Goal: Task Accomplishment & Management: Use online tool/utility

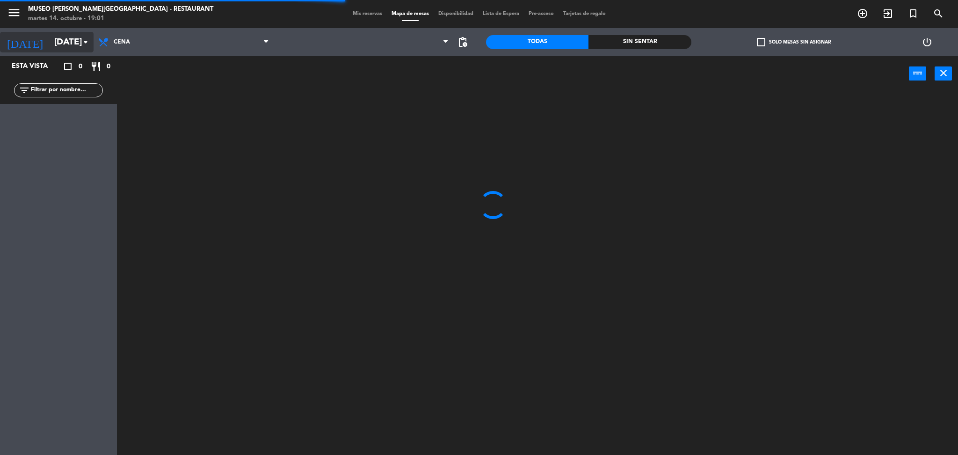
click at [57, 37] on input "[DATE]" at bounding box center [106, 42] width 113 height 20
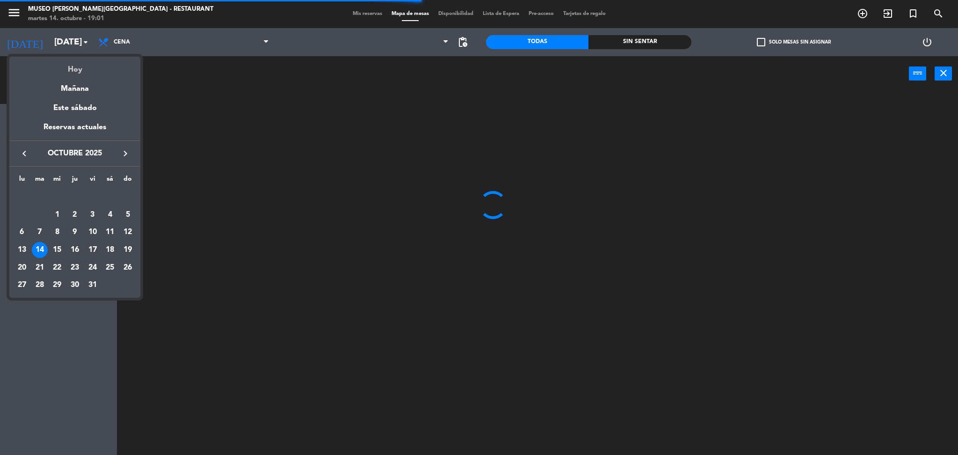
click at [62, 59] on div "Hoy" at bounding box center [74, 66] width 131 height 19
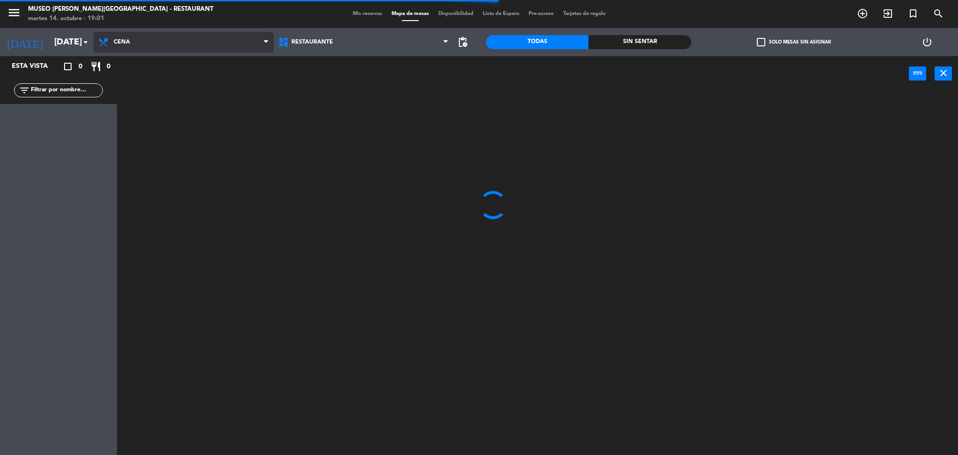
click at [124, 45] on span "Cena" at bounding box center [122, 42] width 16 height 7
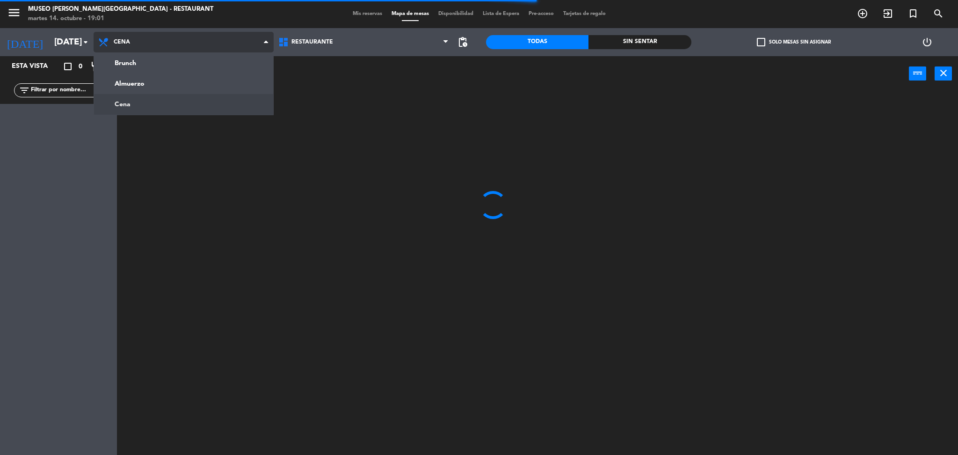
click at [135, 104] on ng-component "menu [GEOGRAPHIC_DATA][PERSON_NAME] - Restaurant [DATE] 14. octubre - 19:01 Mis…" at bounding box center [479, 229] width 958 height 458
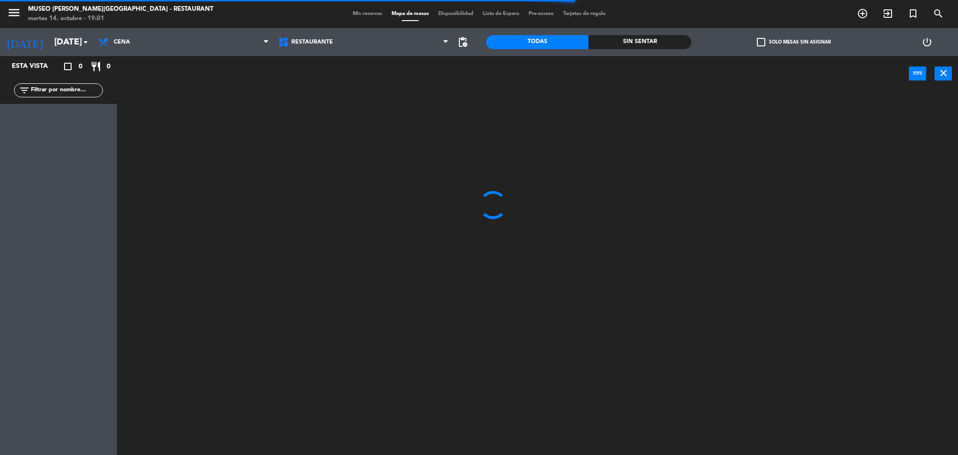
click at [88, 92] on input "text" at bounding box center [66, 90] width 73 height 10
type input "patr"
click at [318, 93] on main at bounding box center [537, 271] width 841 height 373
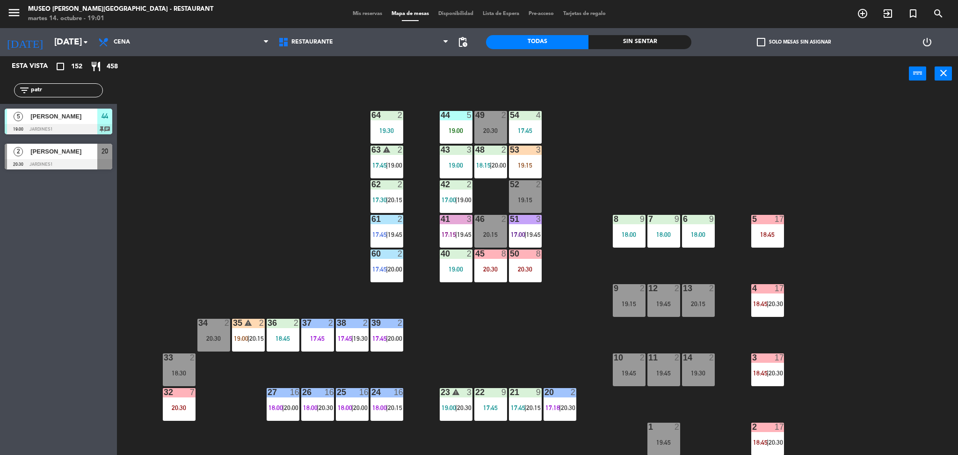
click at [211, 154] on div "44 5 19:00 49 2 20:30 54 4 17:45 64 2 19:30 48 2 18:15 | 20:00 53 3 19:15 63 wa…" at bounding box center [542, 275] width 832 height 363
click at [311, 138] on div "44 5 19:00 49 2 20:30 54 4 17:45 64 2 19:30 48 2 18:15 | 20:00 53 3 19:15 63 wa…" at bounding box center [542, 275] width 832 height 363
click at [450, 125] on div "44 5 19:00" at bounding box center [456, 127] width 33 height 33
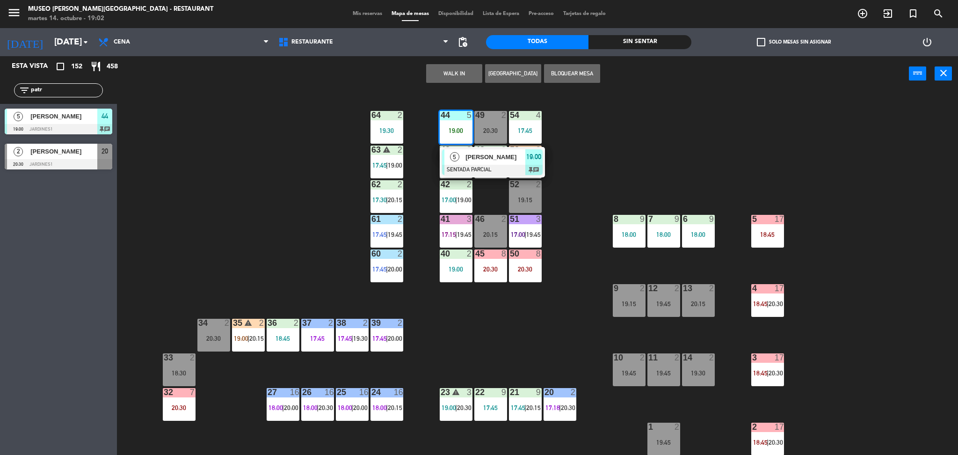
click at [458, 165] on div at bounding box center [492, 170] width 101 height 10
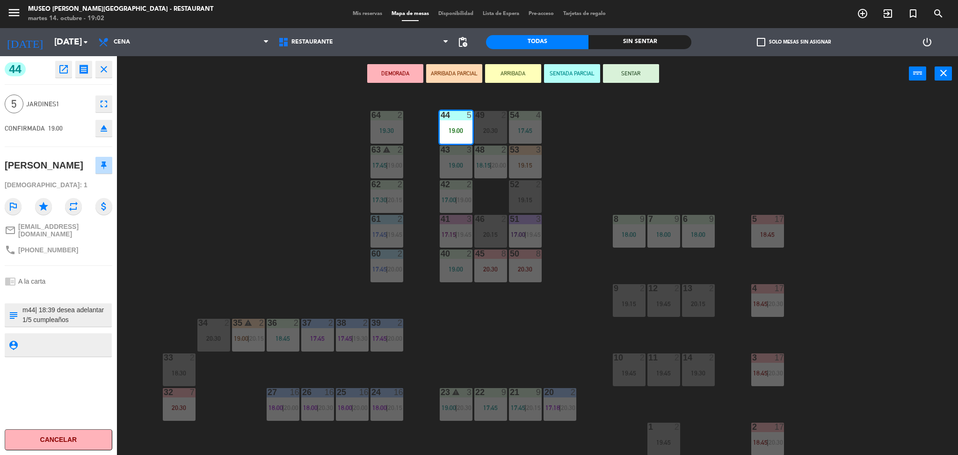
click at [254, 175] on div "44 5 19:00 49 2 20:30 54 4 17:45 64 2 19:30 48 2 18:15 | 20:00 53 3 19:15 63 wa…" at bounding box center [542, 275] width 832 height 363
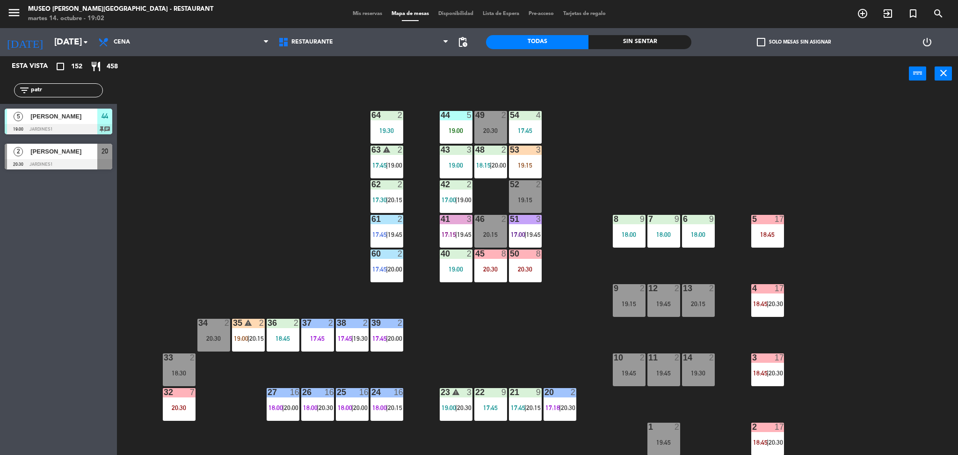
drag, startPoint x: 87, startPoint y: 93, endPoint x: 0, endPoint y: 83, distance: 88.1
click at [0, 83] on div "filter_list patr" at bounding box center [58, 90] width 117 height 27
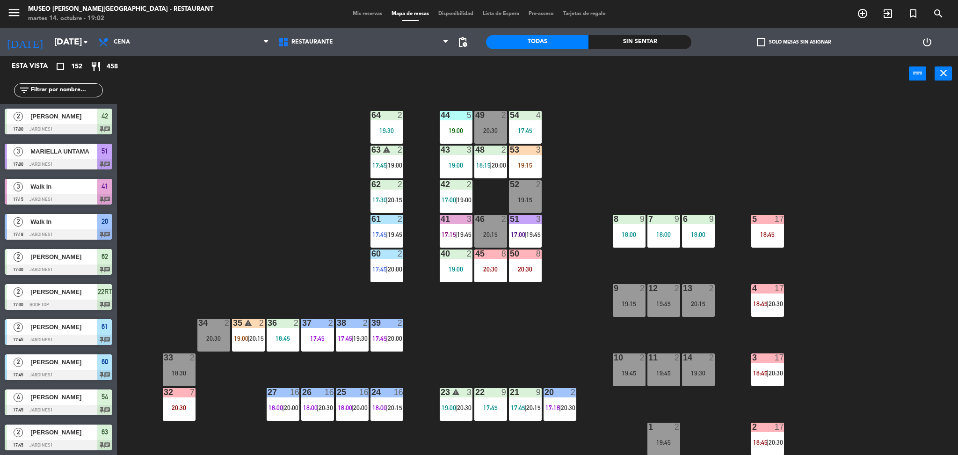
click at [521, 388] on div at bounding box center [524, 392] width 15 height 8
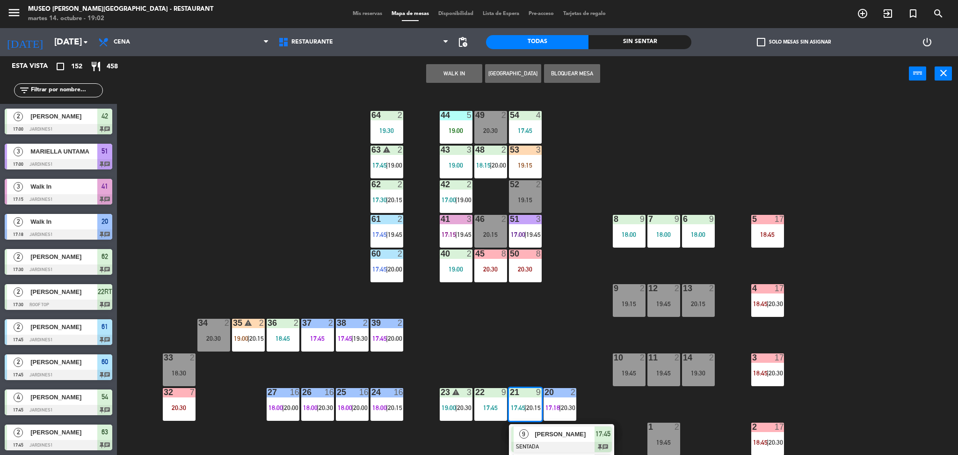
click at [502, 326] on div "44 5 19:00 49 2 20:30 54 4 17:45 64 2 19:30 48 2 18:15 | 20:00 53 3 19:15 63 wa…" at bounding box center [542, 275] width 832 height 363
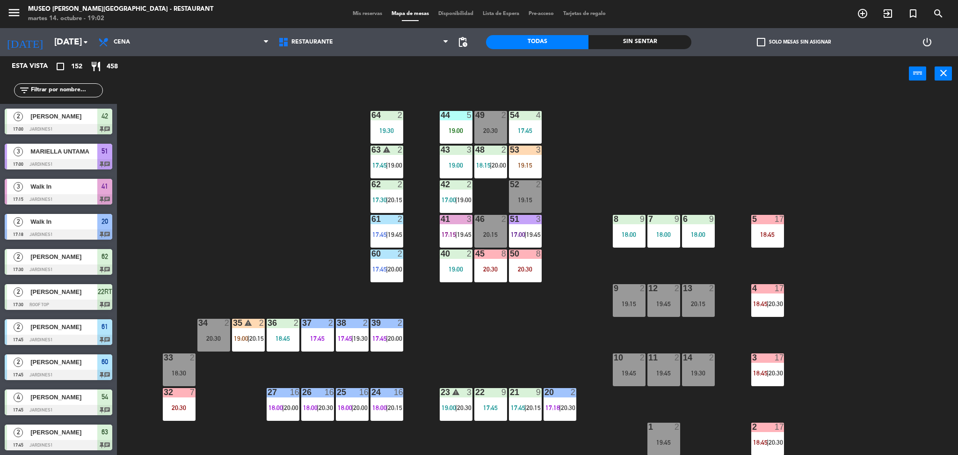
click at [228, 262] on div "44 5 19:00 49 2 20:30 54 4 17:45 64 2 19:30 48 2 18:15 | 20:00 53 3 19:15 63 wa…" at bounding box center [542, 275] width 832 height 363
click at [57, 96] on div "filter_list" at bounding box center [58, 90] width 89 height 14
click at [60, 92] on input "text" at bounding box center [66, 90] width 73 height 10
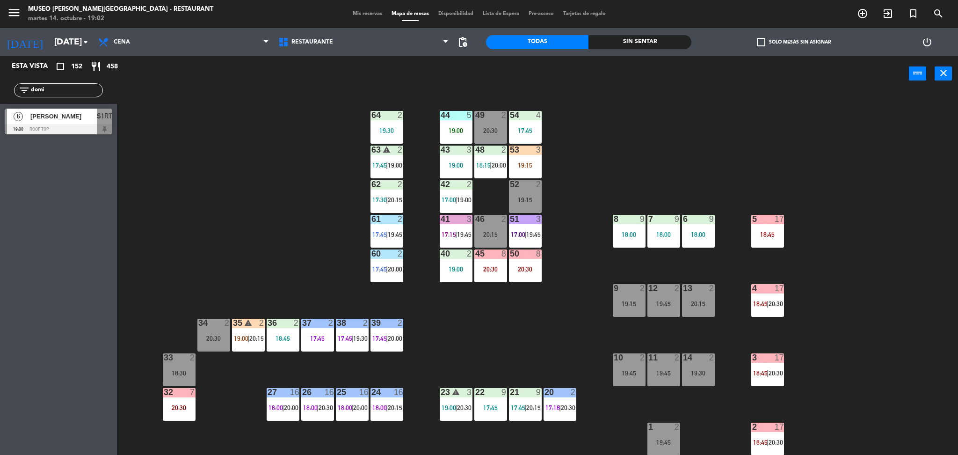
type input "domi"
click at [230, 168] on div "44 5 19:00 49 2 20:30 54 4 17:45 64 2 19:30 48 2 18:15 | 20:00 53 3 19:15 63 wa…" at bounding box center [542, 275] width 832 height 363
click at [196, 126] on div "44 5 19:00 49 2 20:30 54 4 17:45 64 2 19:30 48 2 18:15 | 20:00 53 3 19:15 63 wa…" at bounding box center [542, 275] width 832 height 363
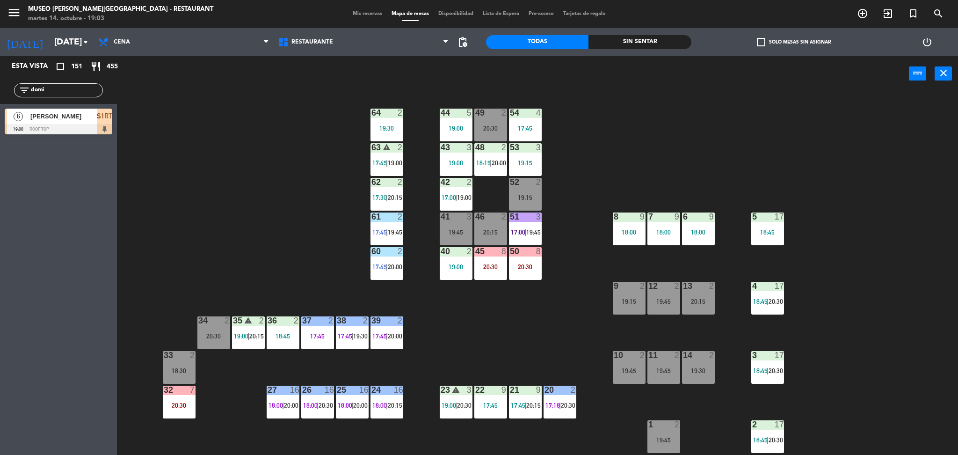
click at [242, 162] on div "44 5 19:00 49 2 20:30 54 4 17:45 64 2 19:30 48 2 18:15 | 20:00 53 3 19:15 63 wa…" at bounding box center [542, 275] width 832 height 363
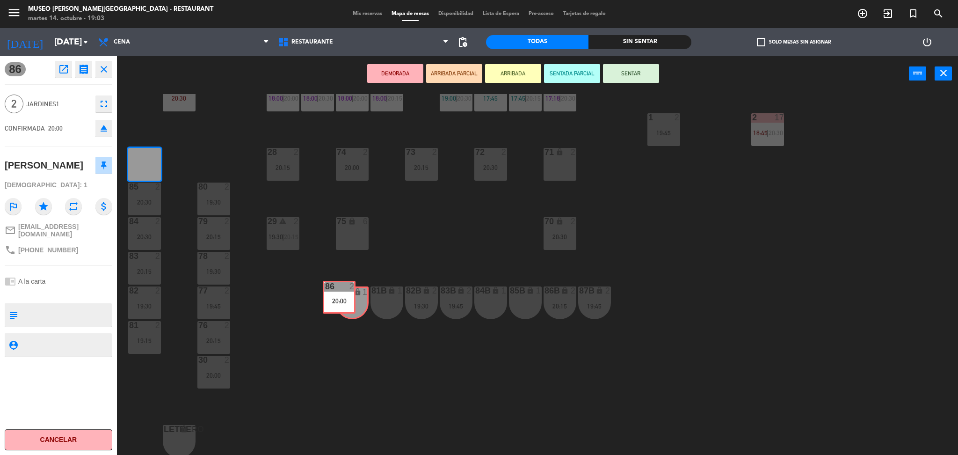
drag, startPoint x: 158, startPoint y: 168, endPoint x: 358, endPoint y: 302, distance: 240.6
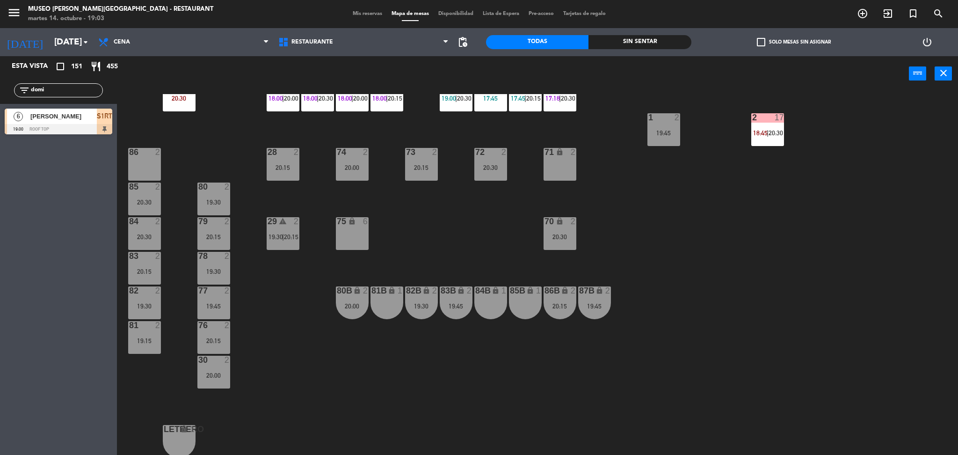
click at [410, 3] on div "menu [GEOGRAPHIC_DATA][PERSON_NAME] - Restaurant [DATE] 14. octubre - 19:03 Mis…" at bounding box center [479, 14] width 958 height 28
click at [79, 82] on div "filter_list domi" at bounding box center [58, 90] width 117 height 27
drag, startPoint x: 80, startPoint y: 88, endPoint x: 0, endPoint y: 80, distance: 80.0
click at [0, 80] on div "filter_list domi" at bounding box center [58, 90] width 117 height 27
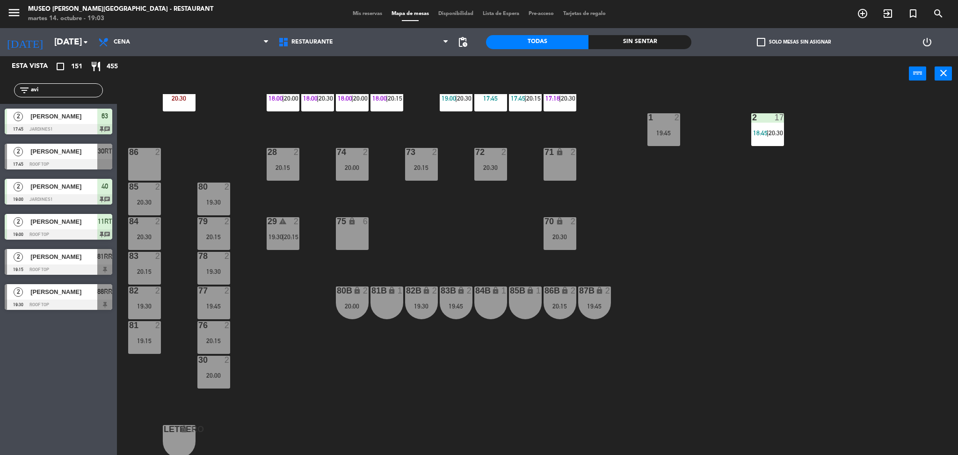
type input "avi"
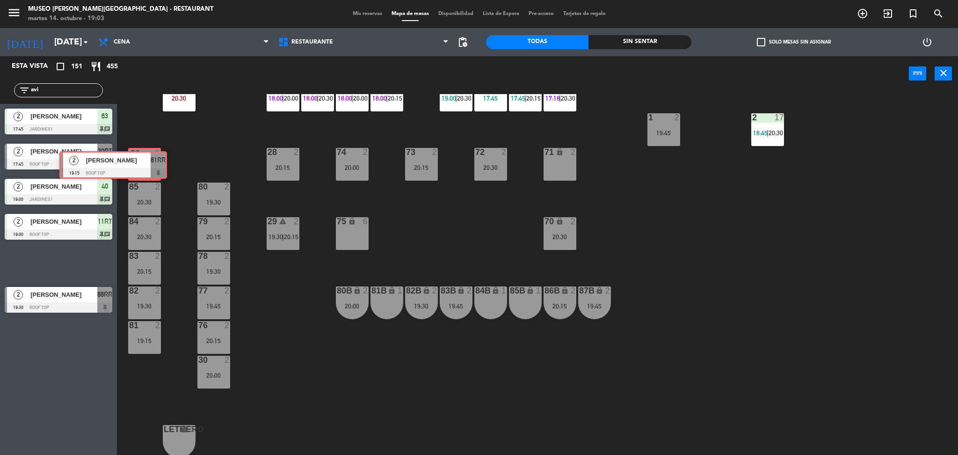
drag, startPoint x: 87, startPoint y: 262, endPoint x: 141, endPoint y: 164, distance: 112.0
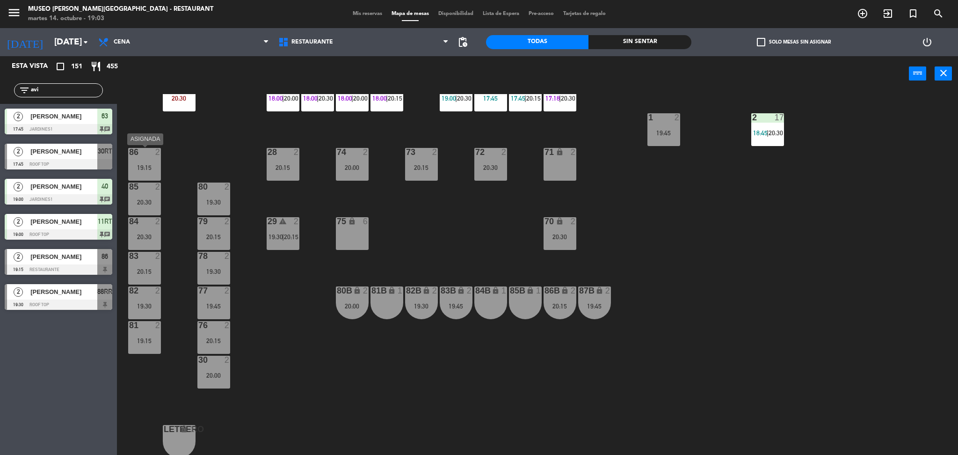
click at [150, 175] on div "86 2 19:15" at bounding box center [144, 164] width 33 height 33
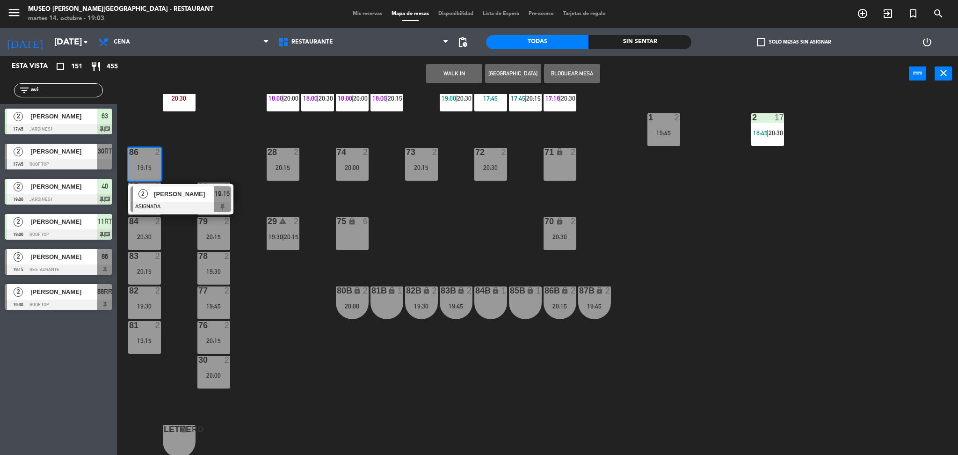
click at [160, 198] on span "[PERSON_NAME]" at bounding box center [184, 194] width 60 height 10
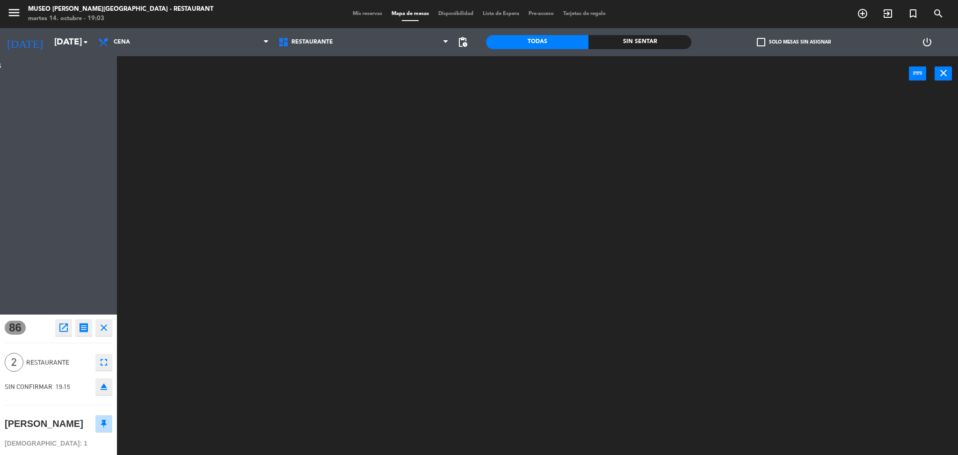
scroll to position [0, 0]
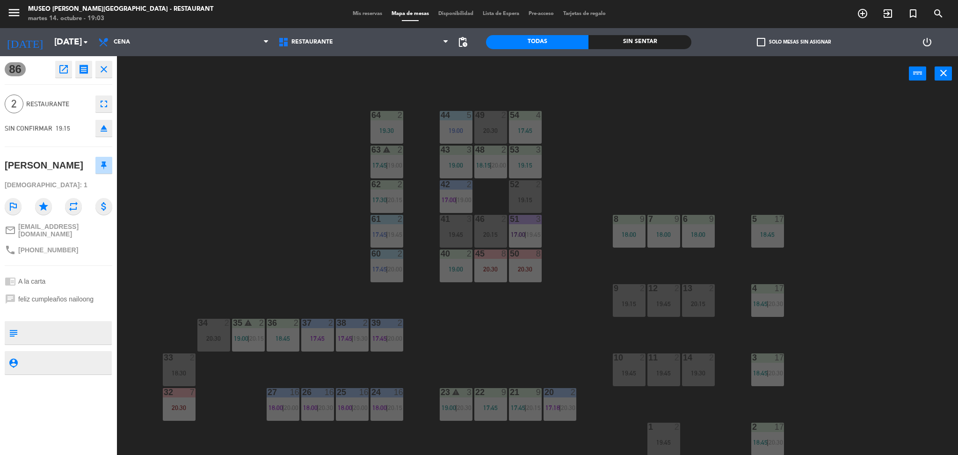
click at [160, 198] on div "44 5 19:00 49 2 20:30 54 4 17:45 64 2 19:30 48 2 18:15 | 20:00 53 3 19:15 63 wa…" at bounding box center [542, 275] width 832 height 363
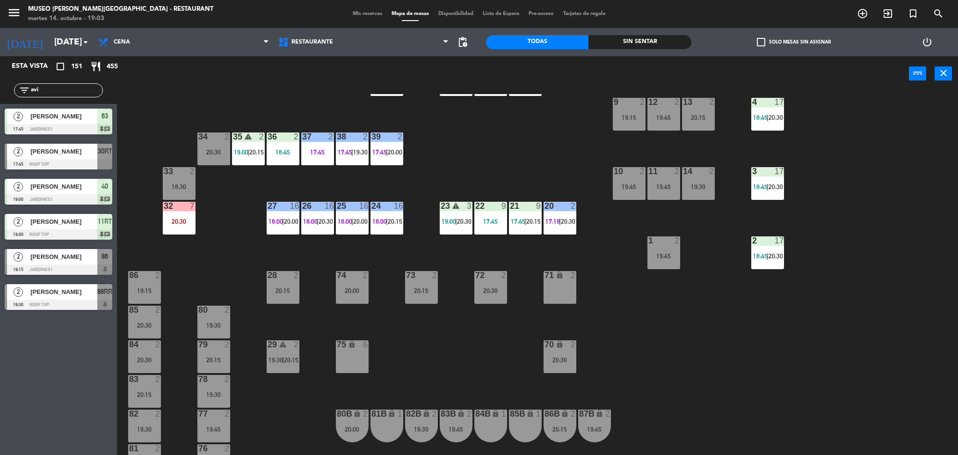
scroll to position [194, 0]
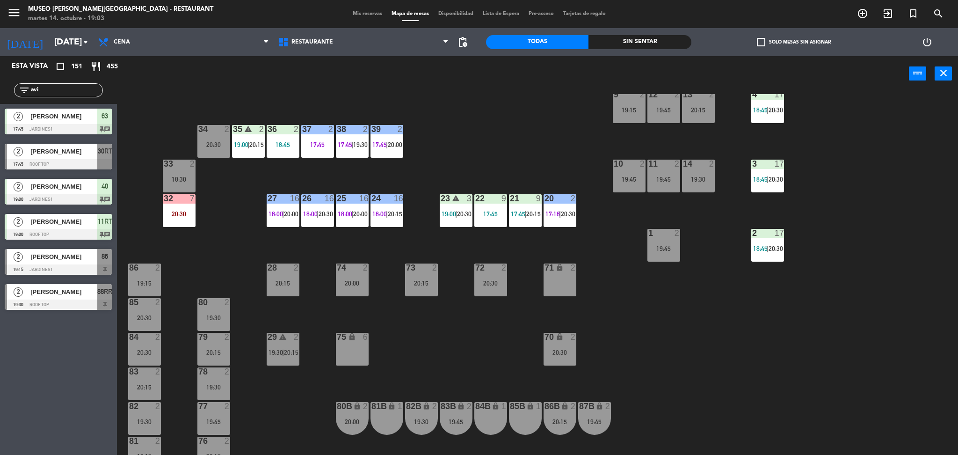
click at [153, 284] on div "19:15" at bounding box center [144, 283] width 33 height 7
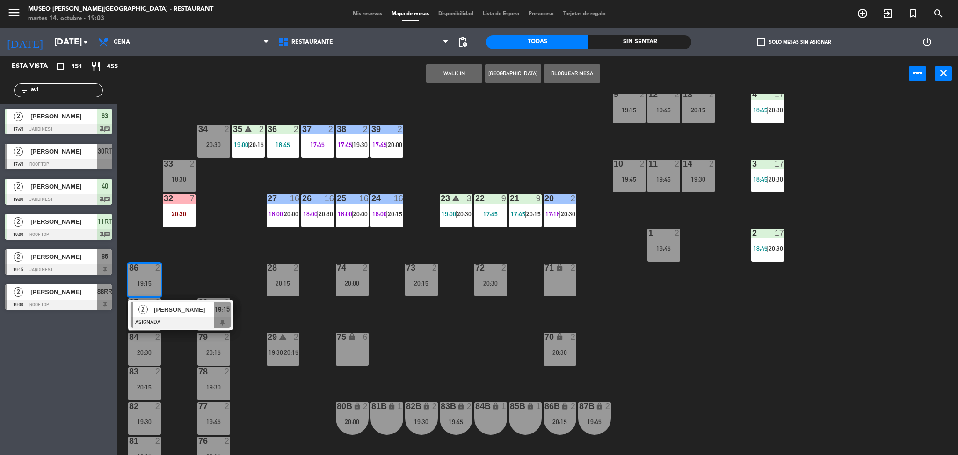
click at [173, 306] on span "[PERSON_NAME]" at bounding box center [184, 310] width 60 height 10
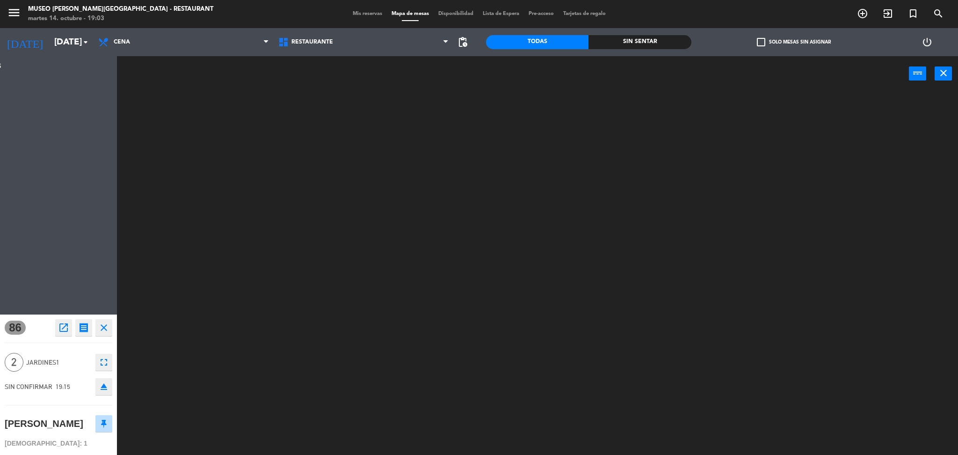
scroll to position [0, 0]
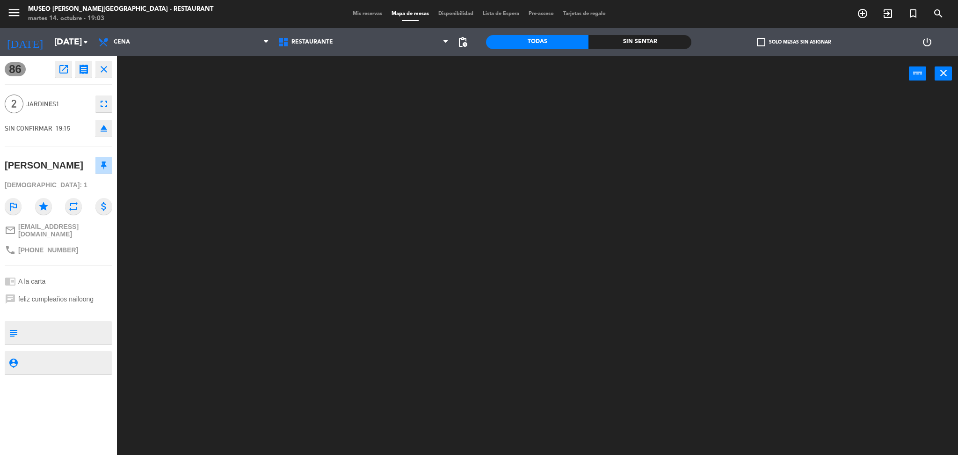
click at [181, 278] on div at bounding box center [542, 275] width 832 height 363
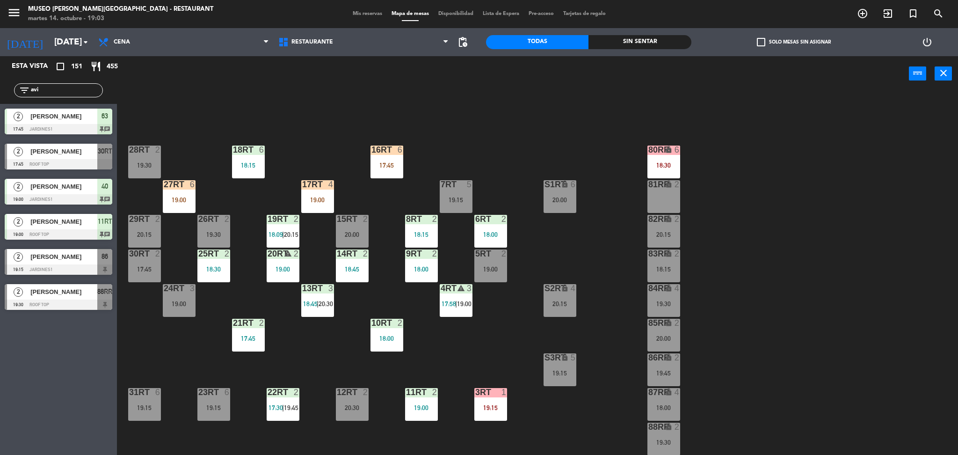
click at [200, 356] on div "18RT 6 18:15 16RT 6 17:45 28RT 2 19:30 80RR lock 6 18:30 27RT 6 19:00 7RT 5 19:…" at bounding box center [542, 275] width 832 height 363
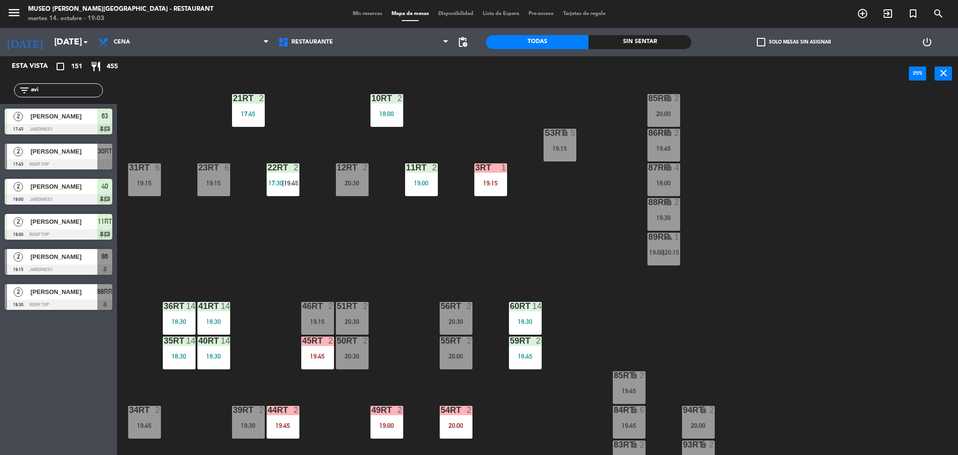
scroll to position [229, 0]
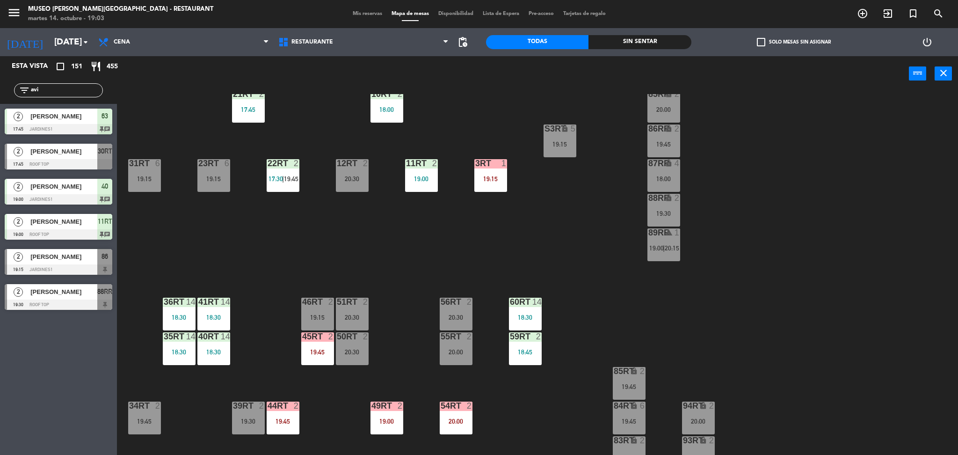
click at [171, 254] on div "18RT 6 18:15 16RT 6 17:45 28RT 2 19:30 80RR lock 6 18:30 27RT 6 19:00 7RT 5 19:…" at bounding box center [542, 275] width 832 height 363
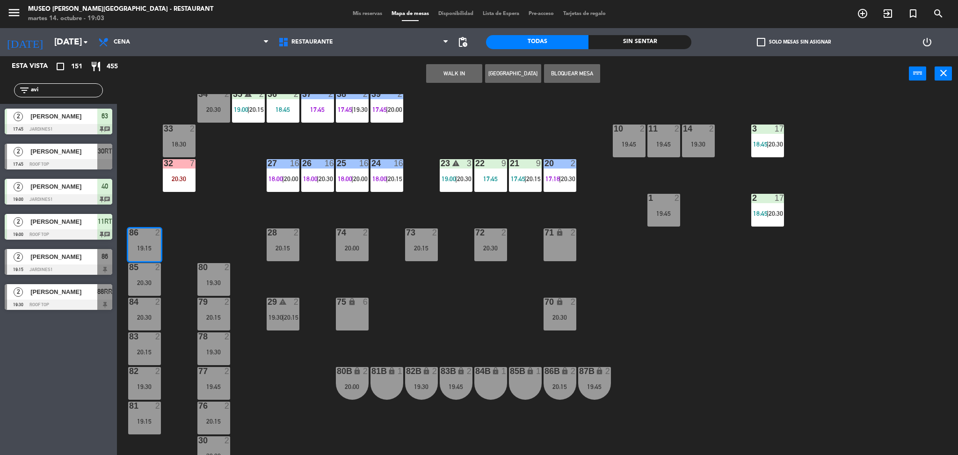
click at [201, 226] on div "44 5 19:00 49 2 20:30 54 4 17:45 64 2 19:30 48 2 18:15 | 20:00 53 3 19:15 63 wa…" at bounding box center [542, 275] width 832 height 363
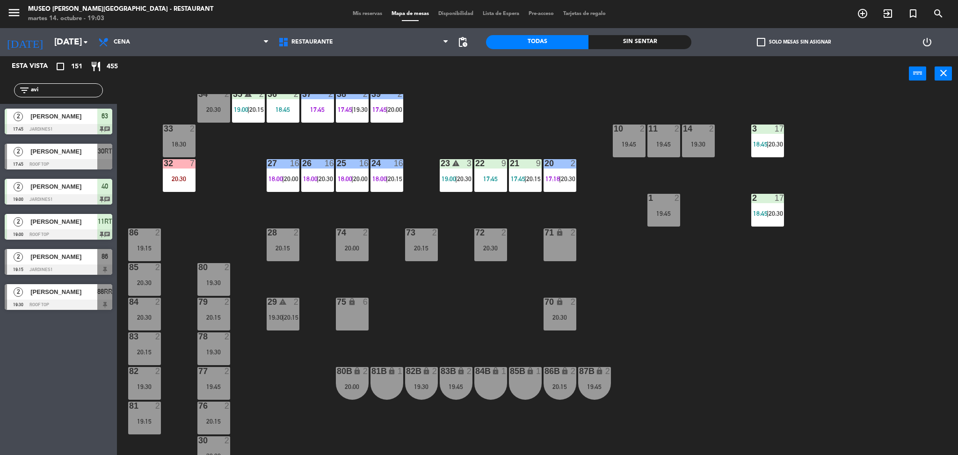
click at [159, 245] on div "19:15" at bounding box center [144, 248] width 33 height 7
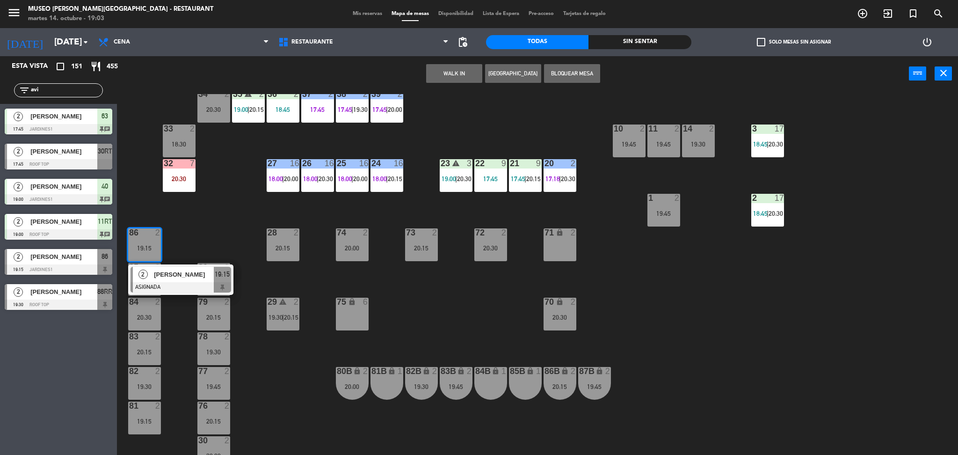
click at [181, 274] on span "[PERSON_NAME]" at bounding box center [184, 274] width 60 height 10
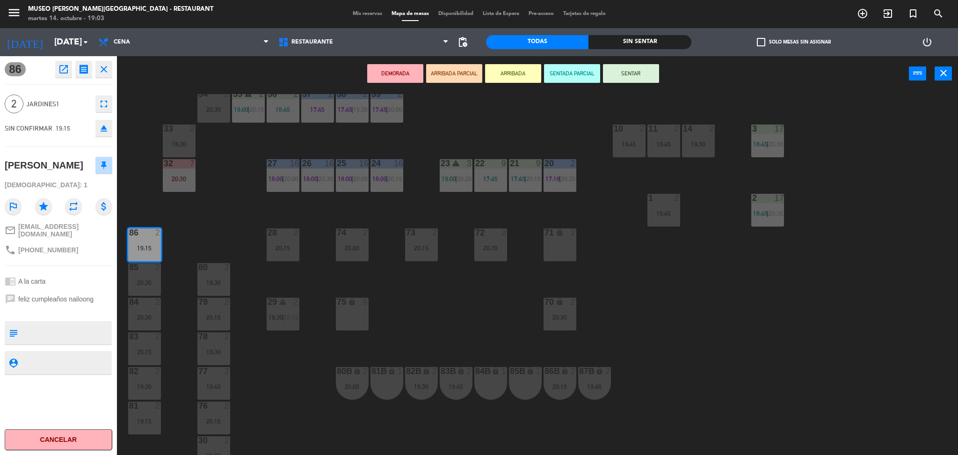
click at [500, 81] on button "ARRIBADA" at bounding box center [513, 73] width 56 height 19
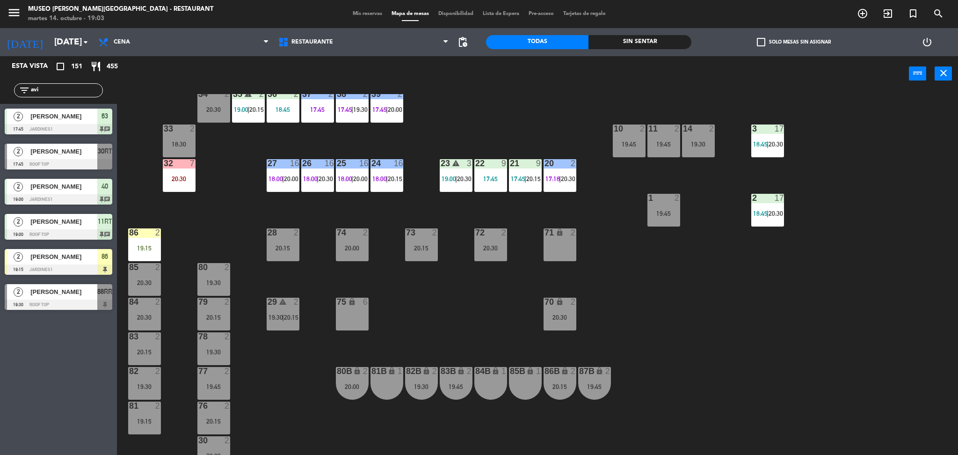
click at [486, 104] on div "44 5 19:00 49 2 20:30 54 4 17:45 64 2 19:30 48 2 18:15 | 20:00 53 3 19:15 63 wa…" at bounding box center [542, 275] width 832 height 363
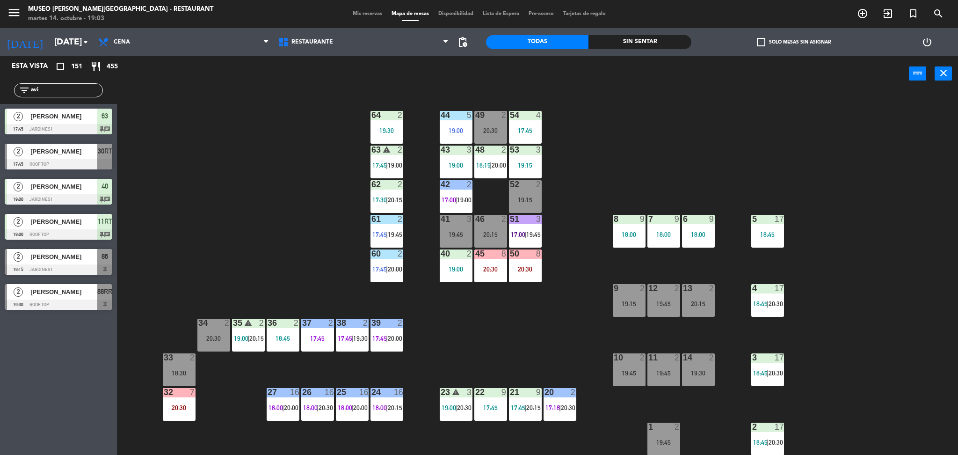
click at [278, 226] on div "44 5 19:00 49 2 20:30 54 4 17:45 64 2 19:30 48 2 18:15 | 20:00 53 3 19:15 63 wa…" at bounding box center [542, 275] width 832 height 363
drag, startPoint x: 278, startPoint y: 226, endPoint x: 271, endPoint y: 141, distance: 85.4
click at [271, 141] on div "44 5 19:00 49 2 20:30 54 4 17:45 64 2 19:30 48 2 18:15 | 20:00 53 3 19:15 63 wa…" at bounding box center [542, 275] width 832 height 363
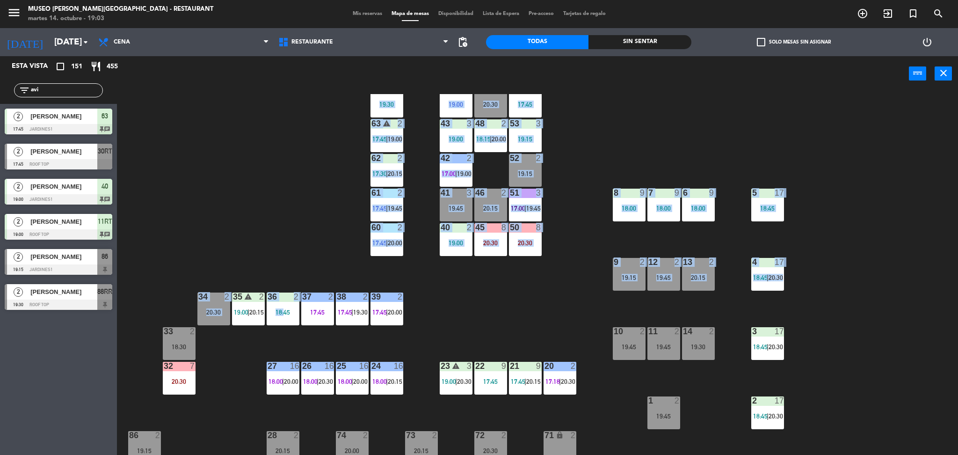
scroll to position [224, 0]
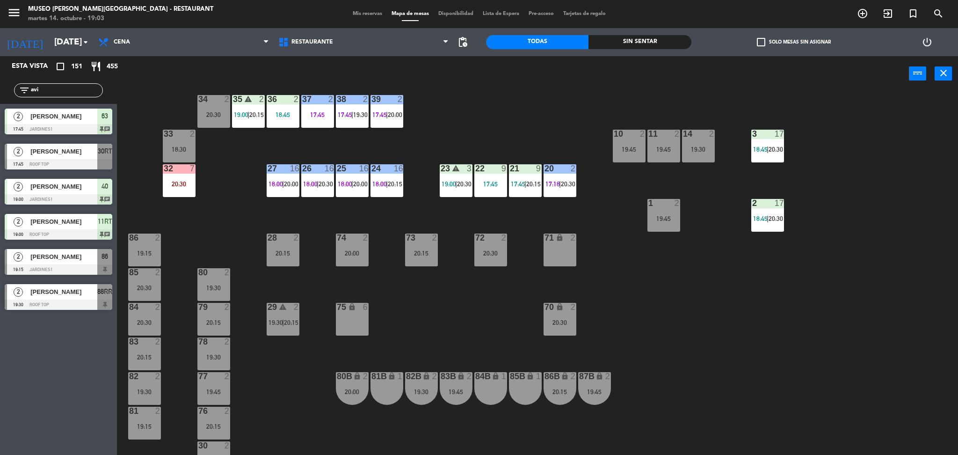
click at [316, 358] on div "44 5 19:00 49 2 20:30 54 4 17:45 64 2 19:30 48 2 18:15 | 20:00 53 3 19:15 63 wa…" at bounding box center [542, 275] width 832 height 363
click at [691, 378] on div "44 5 19:00 49 2 20:30 54 4 17:45 64 2 19:30 48 2 18:15 | 20:00 53 3 19:15 63 wa…" at bounding box center [542, 275] width 832 height 363
click at [77, 86] on input "avi" at bounding box center [66, 90] width 73 height 10
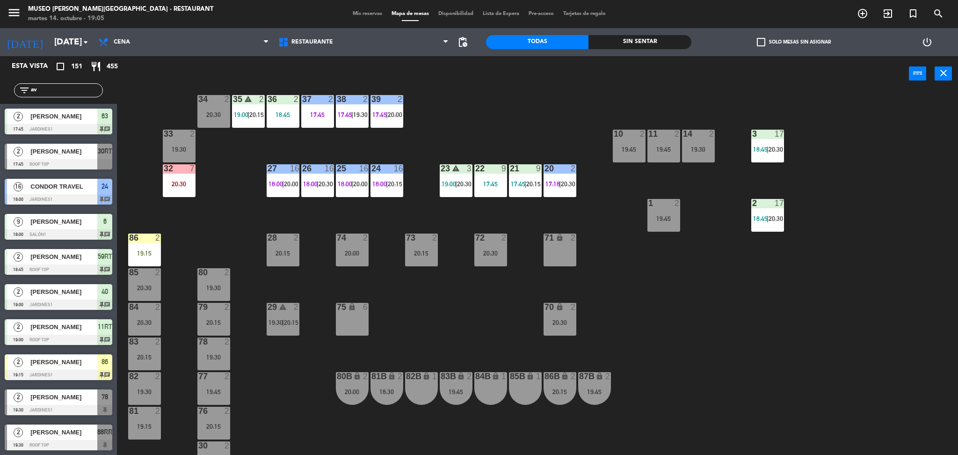
type input "a"
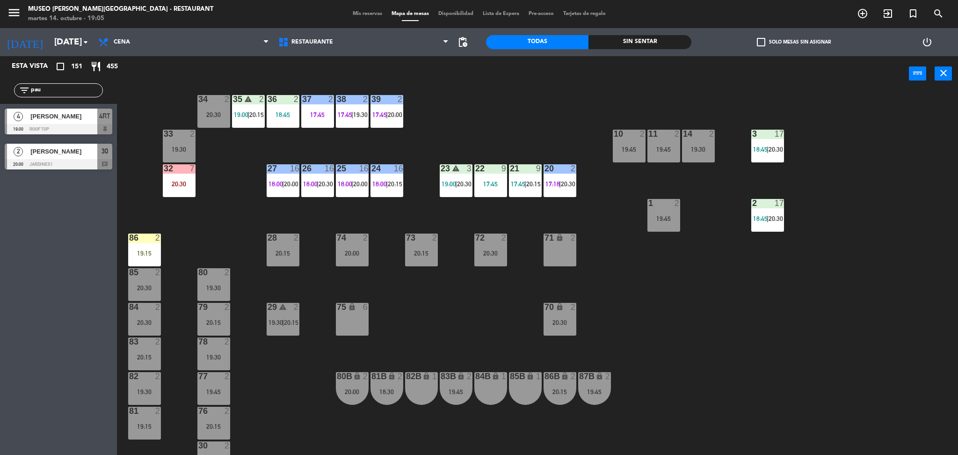
type input "pau"
click at [64, 325] on div "Esta vista crop_square 151 restaurant 455 filter_list pau 4 [PERSON_NAME] 19:00…" at bounding box center [58, 255] width 117 height 399
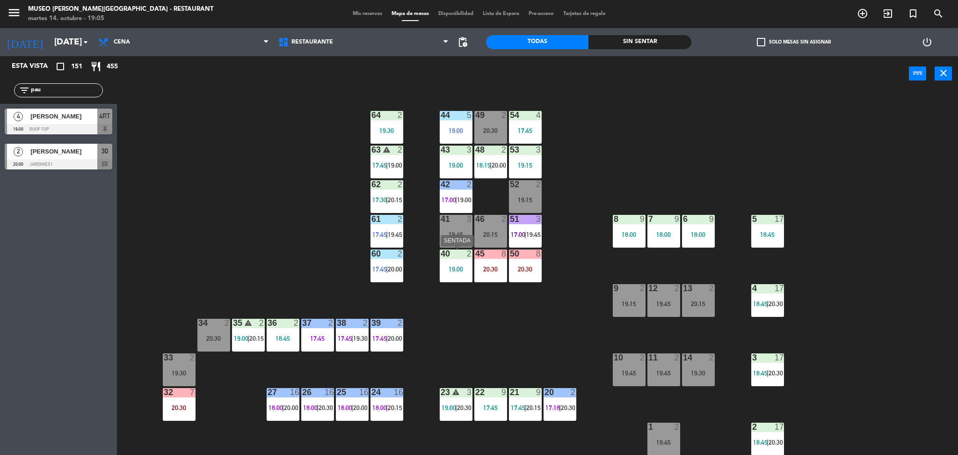
click at [457, 241] on div "41 3 19:45" at bounding box center [456, 231] width 33 height 33
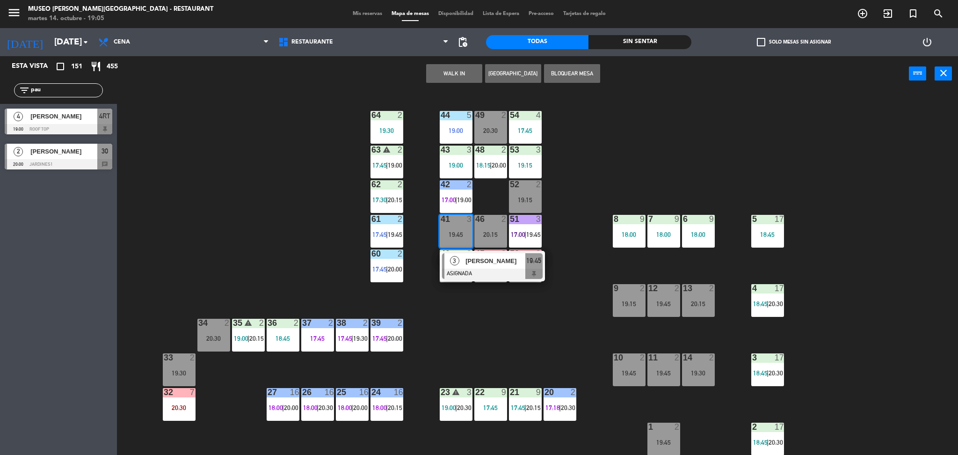
click at [462, 265] on div "3" at bounding box center [454, 260] width 20 height 15
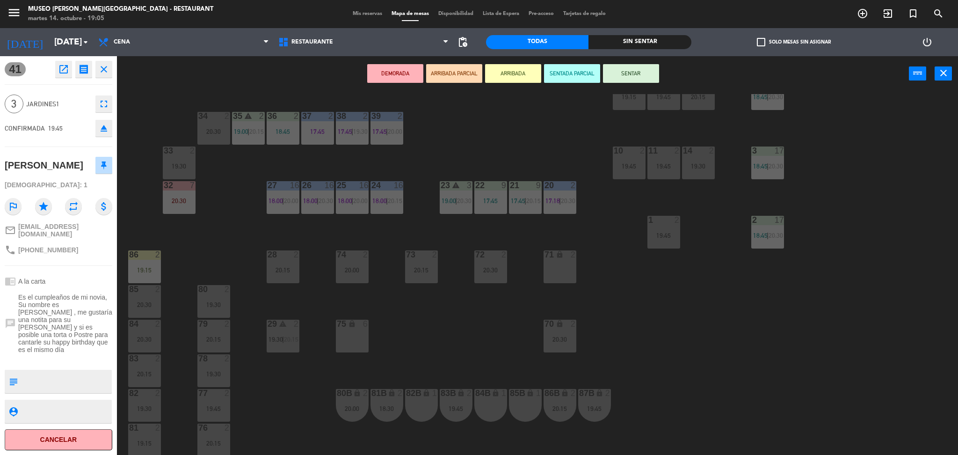
scroll to position [212, 0]
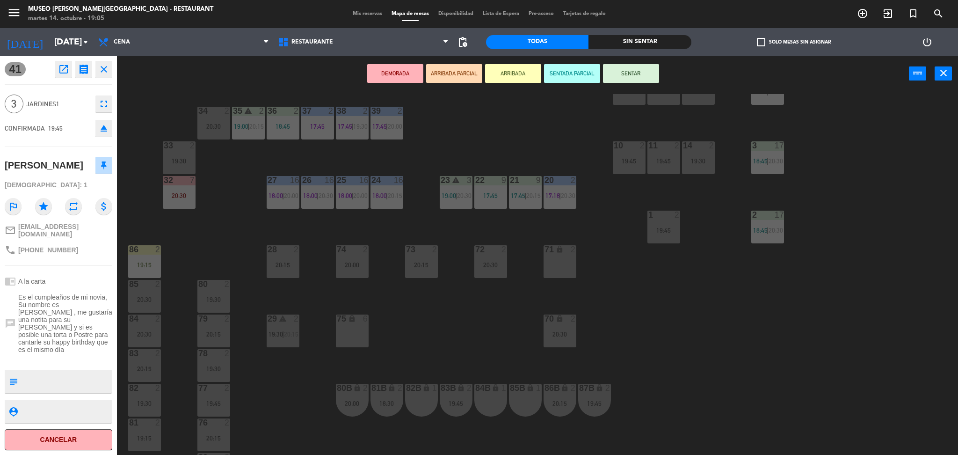
click at [563, 263] on div "71 lock 2" at bounding box center [560, 261] width 33 height 33
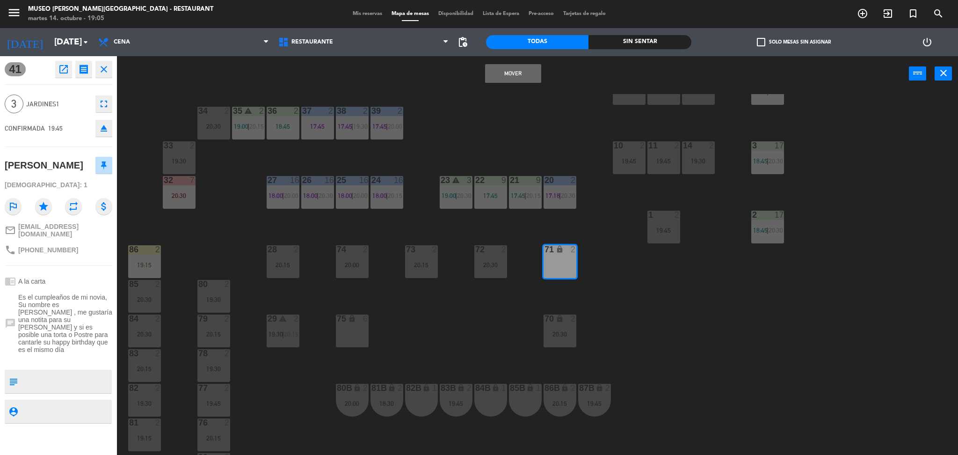
click at [519, 67] on button "Mover" at bounding box center [513, 73] width 56 height 19
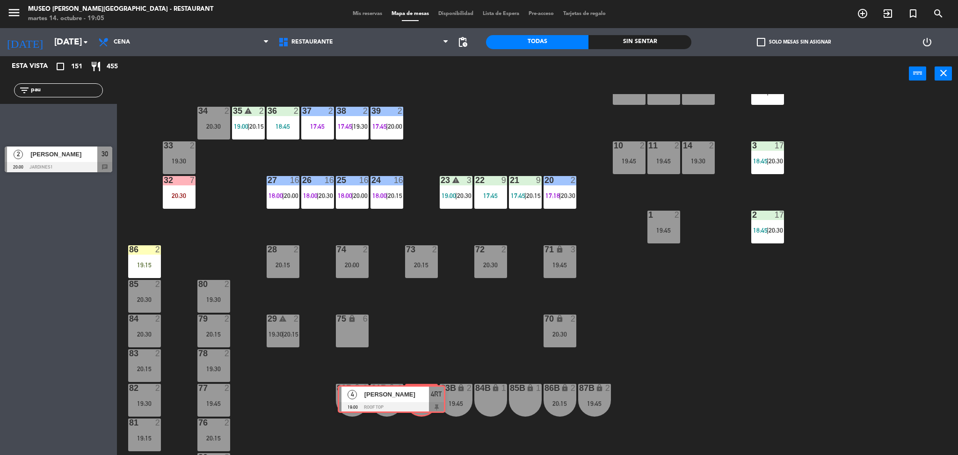
drag, startPoint x: 92, startPoint y: 122, endPoint x: 424, endPoint y: 398, distance: 432.2
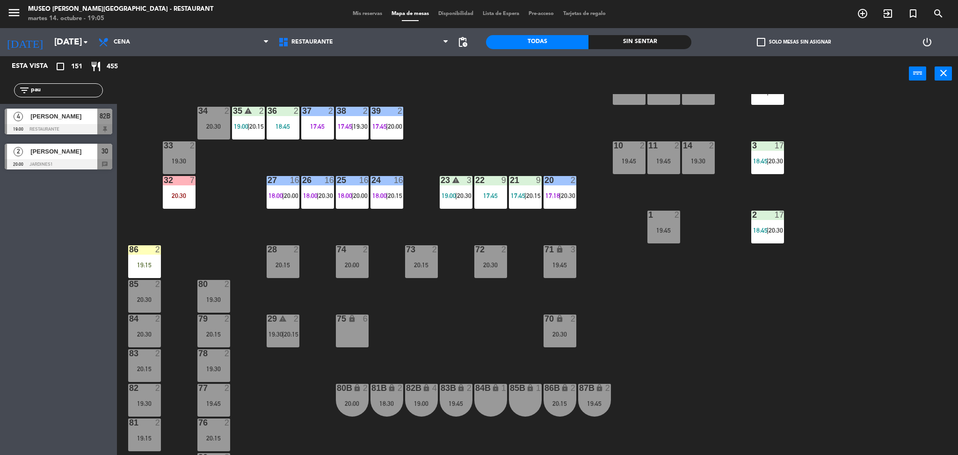
click at [429, 381] on div "44 5 19:00 49 2 20:30 54 4 17:45 64 2 19:30 48 2 18:15 | 20:00 53 3 19:15 63 wa…" at bounding box center [542, 275] width 832 height 363
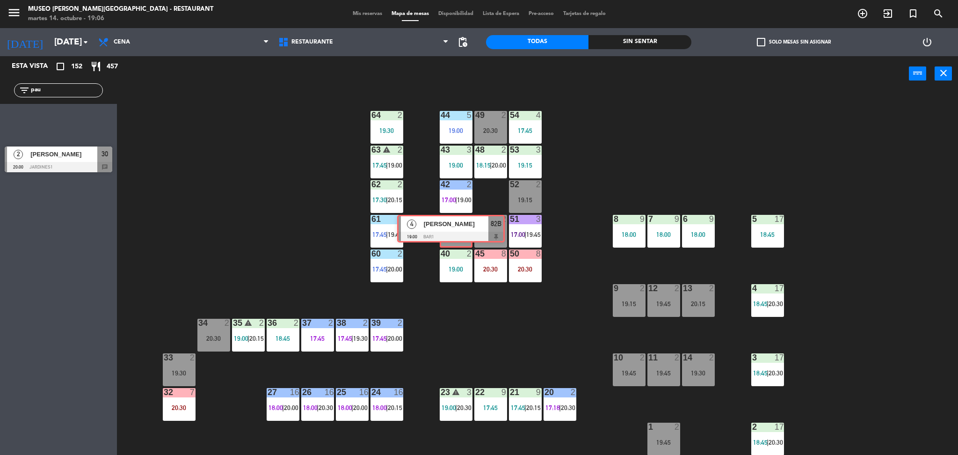
drag, startPoint x: 72, startPoint y: 123, endPoint x: 463, endPoint y: 229, distance: 405.6
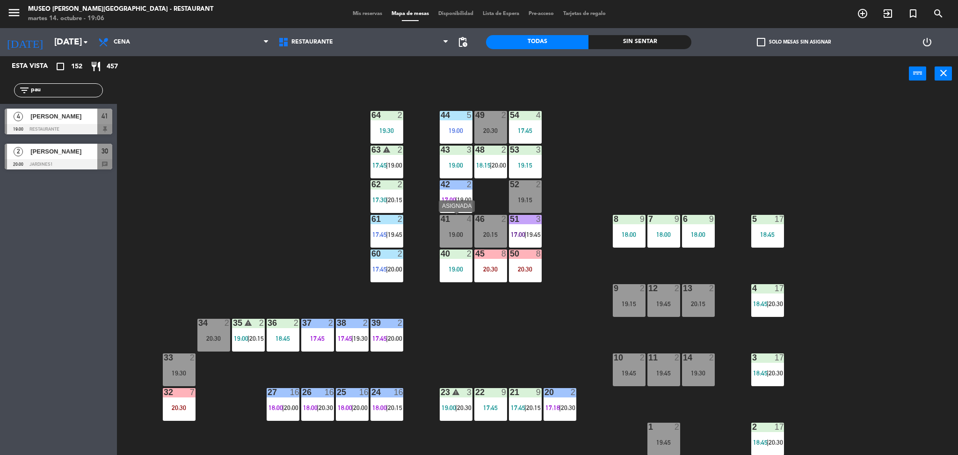
click at [451, 228] on div "41 4 19:00" at bounding box center [456, 231] width 33 height 33
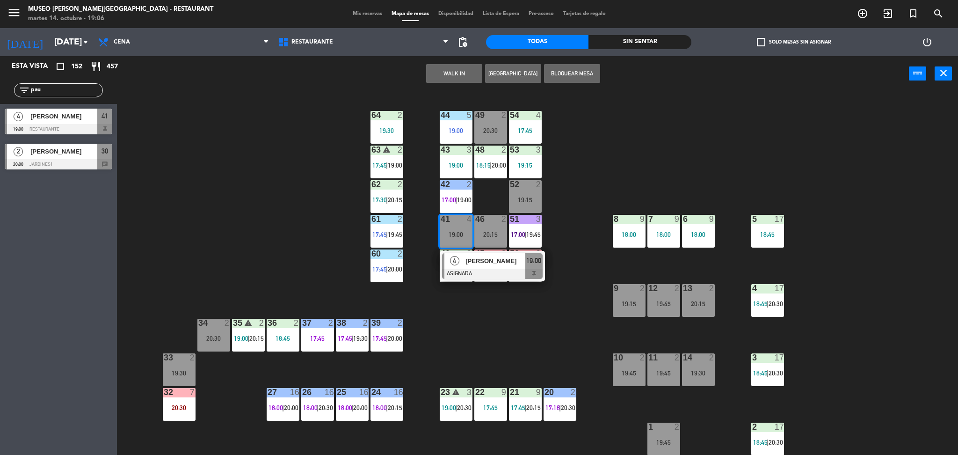
click at [463, 270] on div at bounding box center [492, 274] width 101 height 10
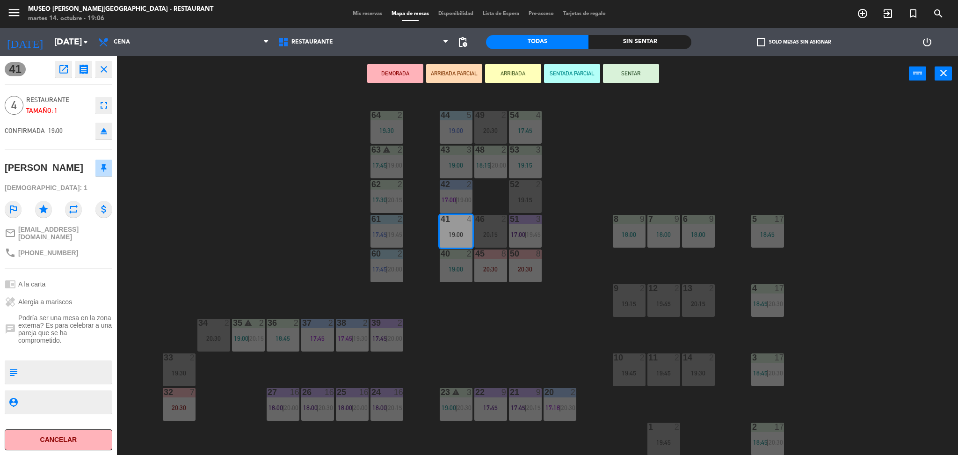
click at [450, 78] on button "ARRIBADA PARCIAL" at bounding box center [454, 73] width 56 height 19
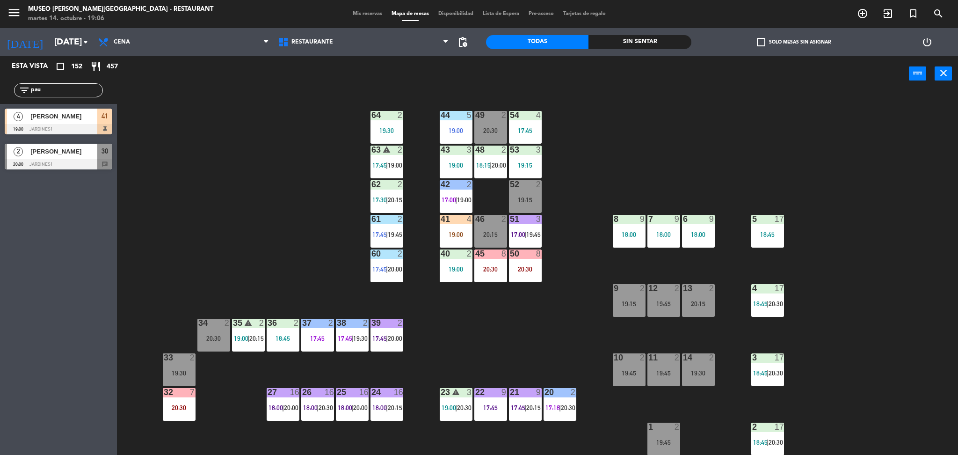
click at [456, 243] on div "41 4 19:00" at bounding box center [456, 231] width 33 height 33
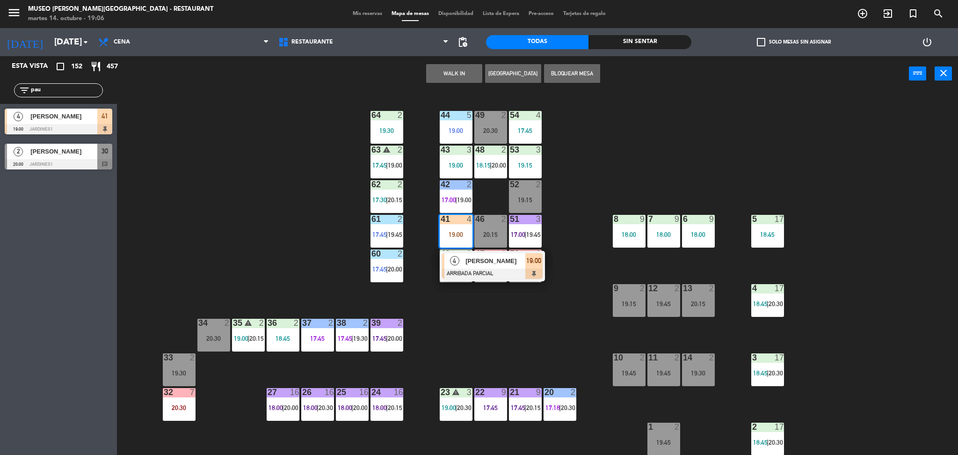
click at [459, 253] on div "4" at bounding box center [454, 260] width 20 height 15
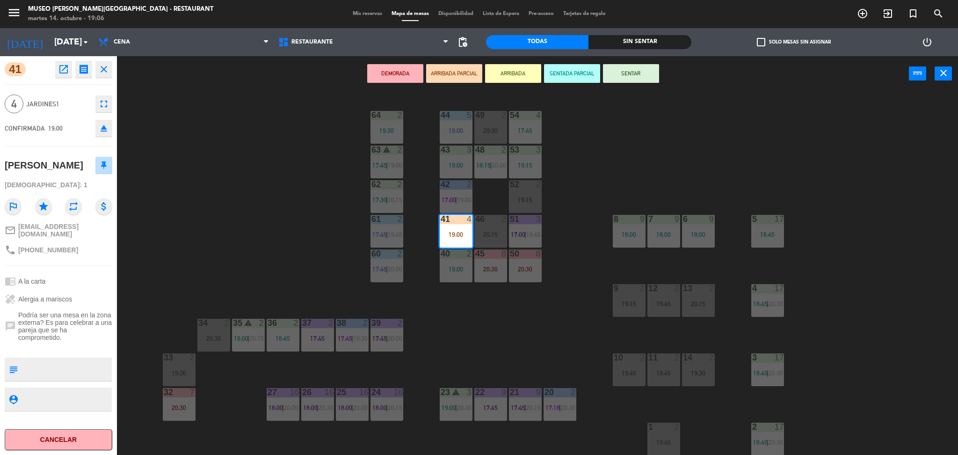
click at [298, 246] on div "44 5 19:00 49 2 20:30 54 4 17:45 64 2 19:30 48 2 18:15 | 20:00 53 3 19:15 63 wa…" at bounding box center [542, 275] width 832 height 363
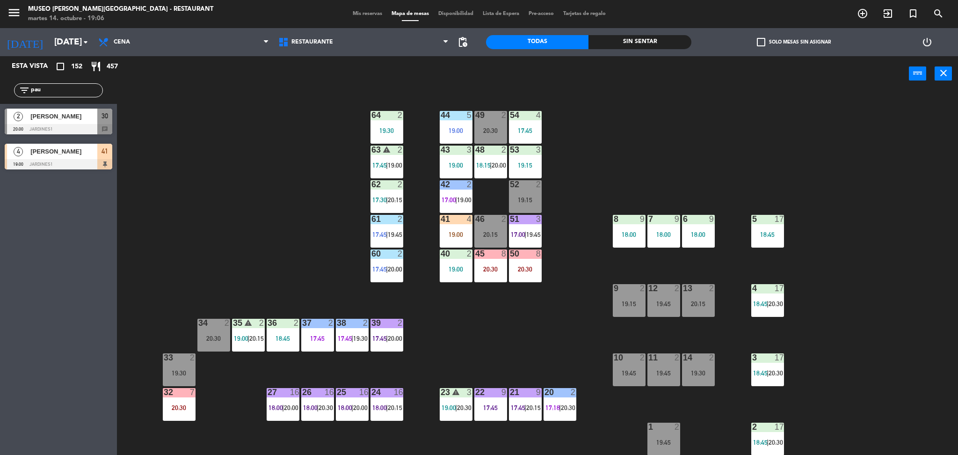
click at [61, 93] on input "pau" at bounding box center [66, 90] width 73 height 10
type input "p"
type input "domi"
click at [266, 173] on div "44 5 19:00 49 2 20:30 54 4 17:45 64 2 19:30 48 2 18:15 | 20:00 53 3 19:15 63 wa…" at bounding box center [542, 275] width 832 height 363
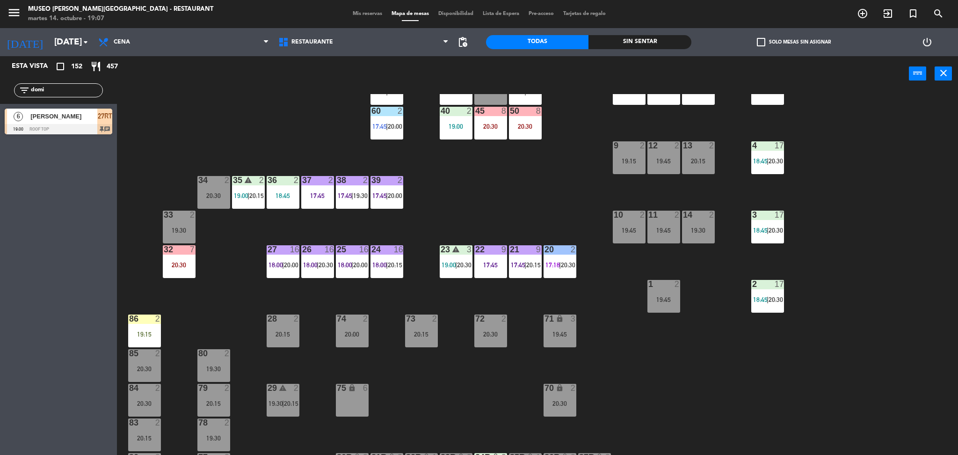
scroll to position [309, 0]
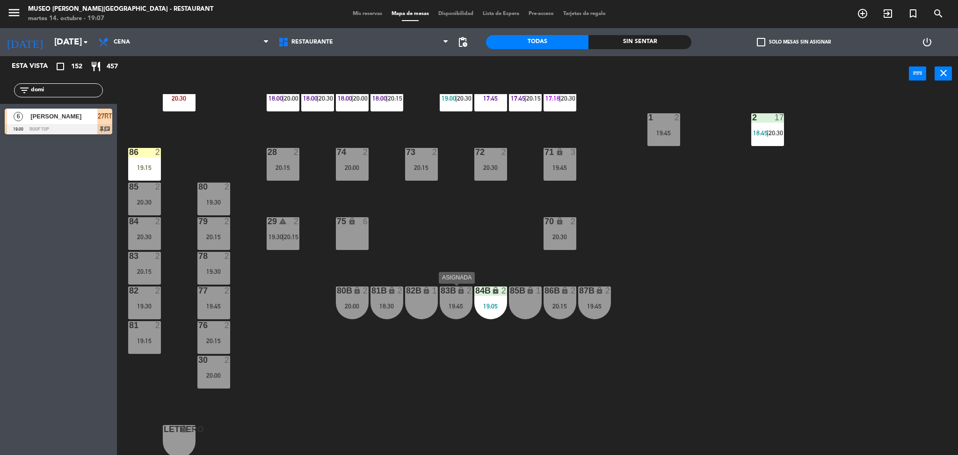
click at [445, 308] on div "19:45" at bounding box center [456, 306] width 33 height 7
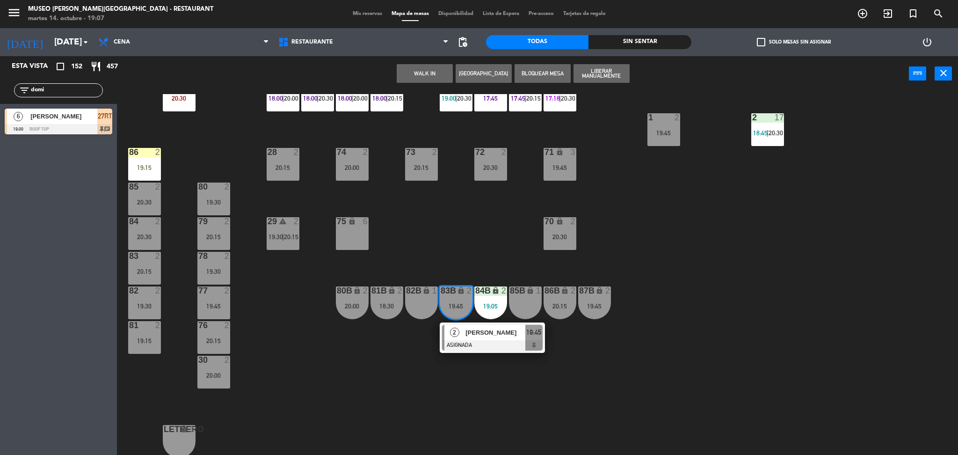
click at [483, 347] on div at bounding box center [492, 345] width 101 height 10
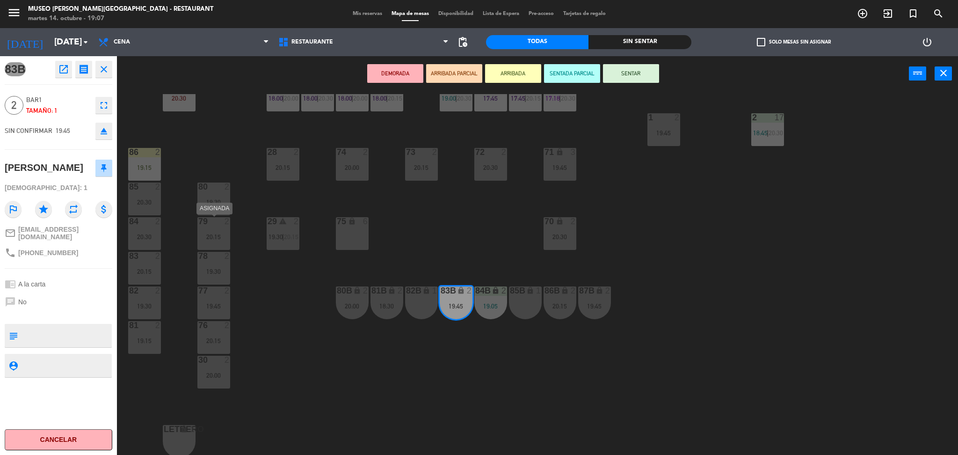
click at [214, 223] on div at bounding box center [213, 221] width 15 height 8
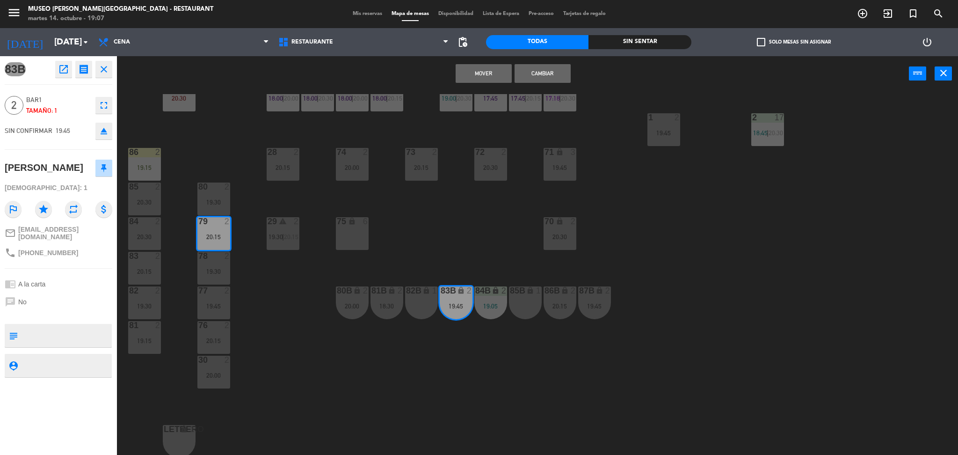
click at [559, 71] on button "Cambiar" at bounding box center [543, 73] width 56 height 19
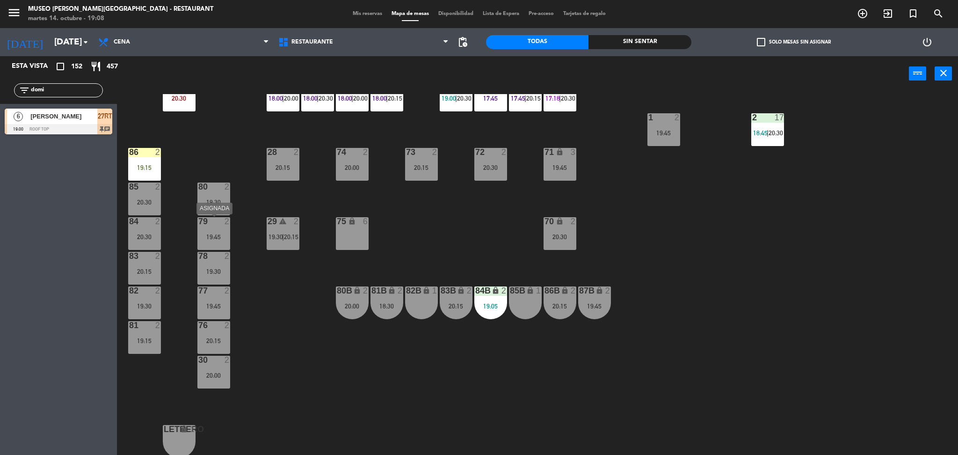
click at [216, 240] on div "79 2 19:45" at bounding box center [213, 233] width 33 height 33
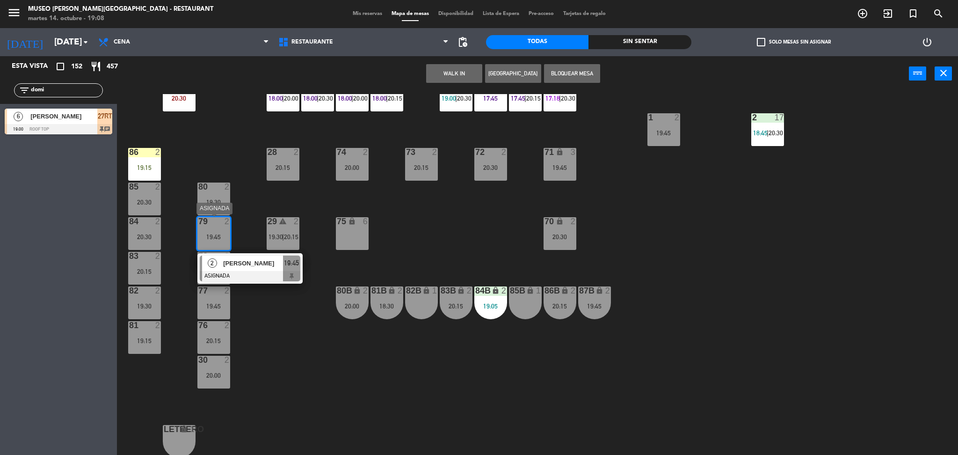
click at [234, 263] on span "[PERSON_NAME]" at bounding box center [253, 263] width 60 height 10
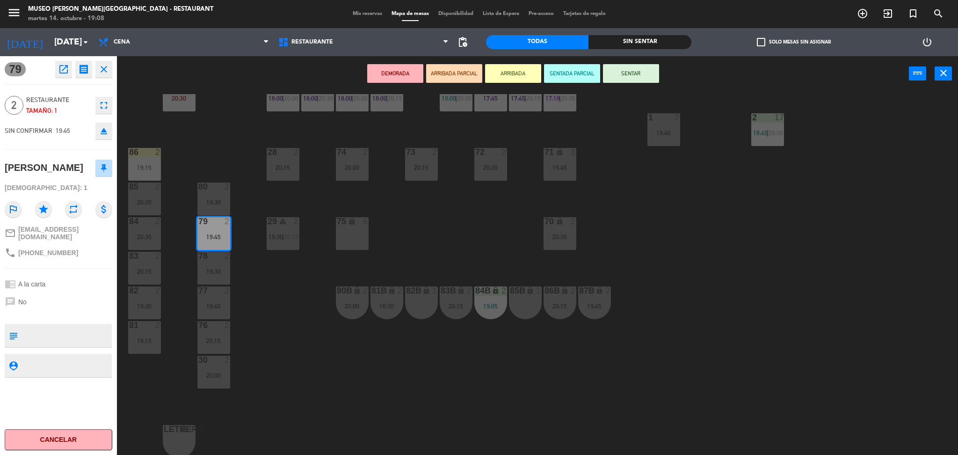
click at [82, 340] on textarea at bounding box center [66, 336] width 89 height 20
type textarea "llegaron 19:08"
click at [66, 153] on div "79 open_in_new receipt 7:45 PM [DATE] 2 personas [PERSON_NAME] 79 EXPERIENCE A …" at bounding box center [58, 255] width 117 height 399
click at [447, 77] on button "ARRIBADA PARCIAL" at bounding box center [454, 73] width 56 height 19
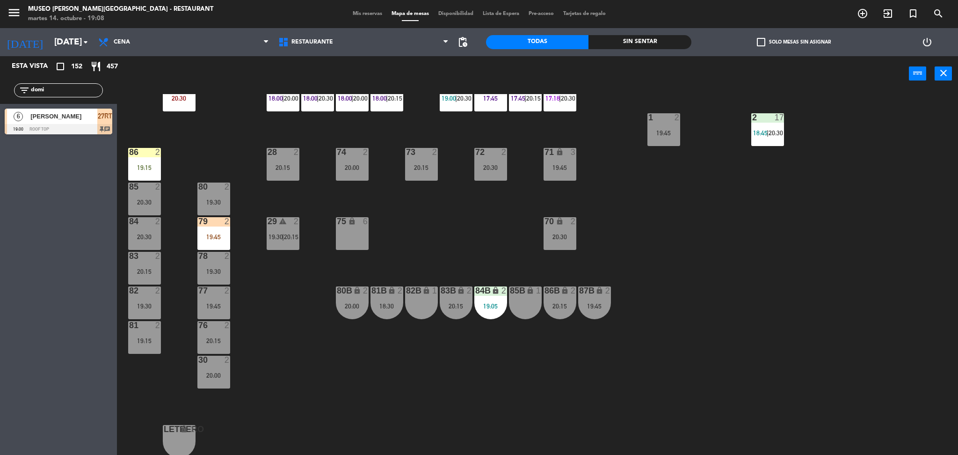
click at [424, 138] on div "44 5 19:00 49 2 20:30 54 4 17:45 64 2 19:30 48 2 18:15 | 20:00 53 3 19:15 63 wa…" at bounding box center [542, 275] width 832 height 363
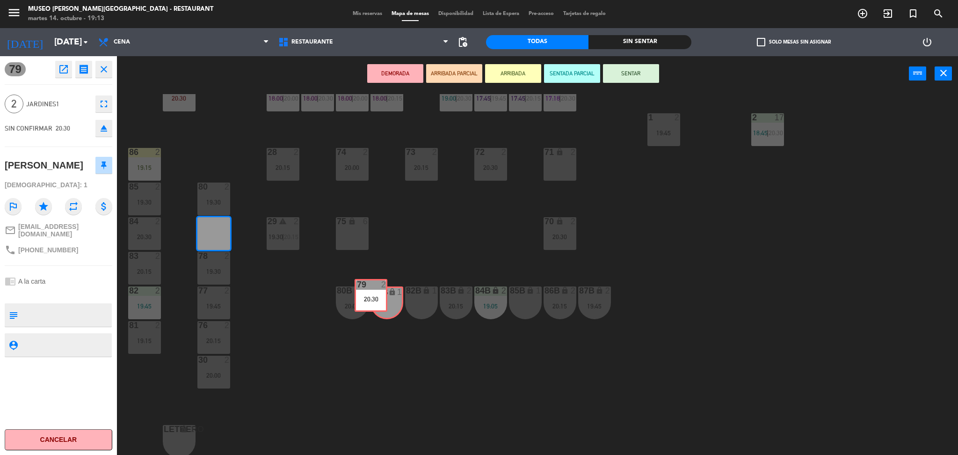
drag, startPoint x: 221, startPoint y: 241, endPoint x: 379, endPoint y: 303, distance: 169.3
click at [379, 303] on div "44 5 19:00 49 2 20:30 54 4 17:45 64 2 19:30 48 2 18:15 | 20:00 53 3 19:15 63 wa…" at bounding box center [542, 275] width 832 height 363
